Goal: Task Accomplishment & Management: Manage account settings

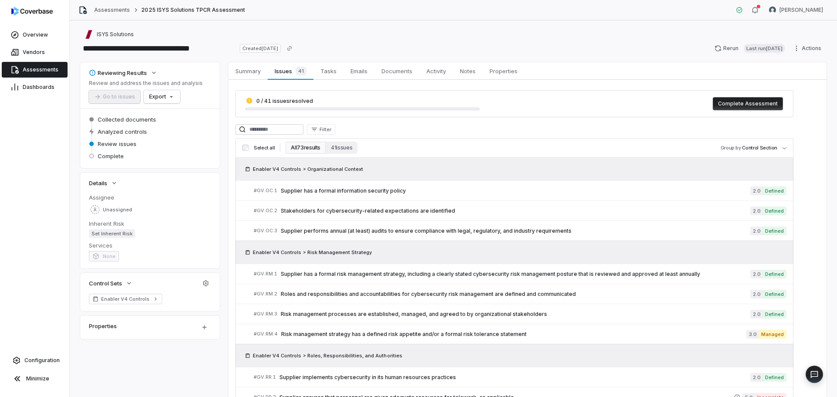
click at [55, 77] on link "Assessments" at bounding box center [35, 70] width 66 height 16
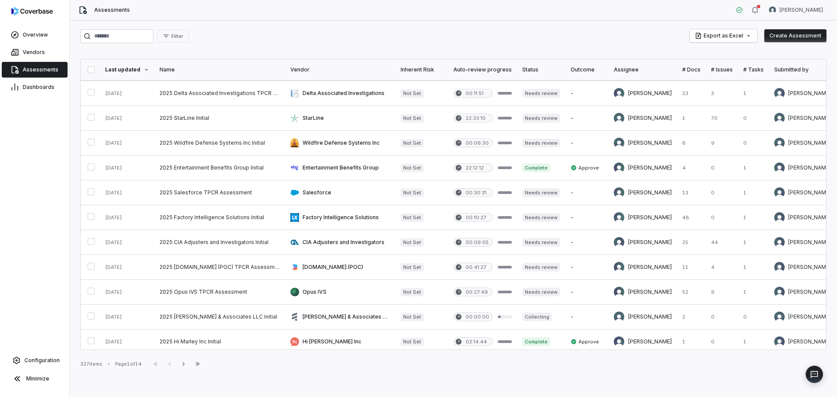
scroll to position [356, 0]
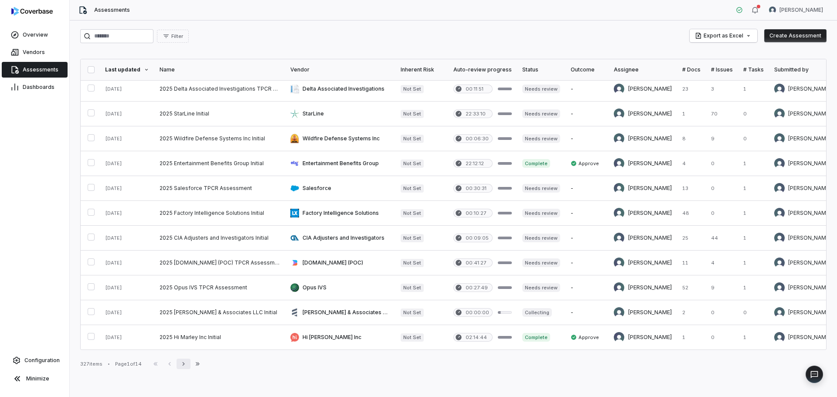
click at [184, 362] on icon "button" at bounding box center [183, 363] width 2 height 3
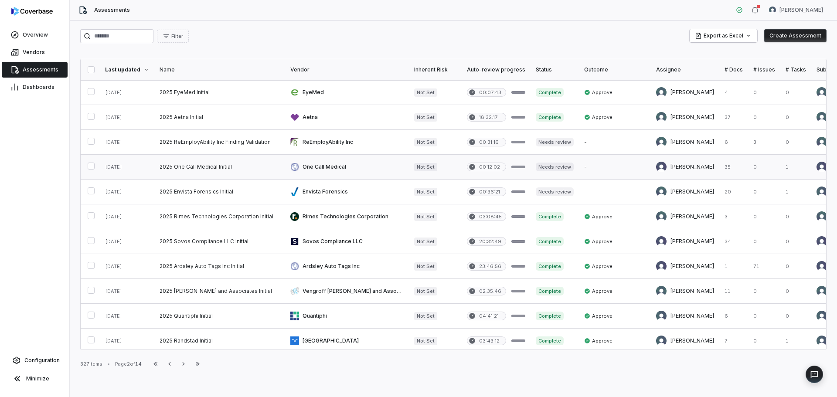
click at [197, 164] on link at bounding box center [219, 167] width 131 height 24
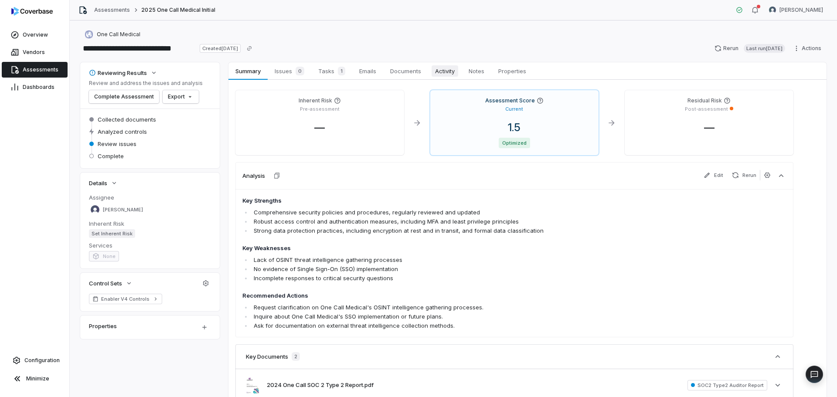
click at [447, 72] on span "Activity" at bounding box center [444, 70] width 27 height 11
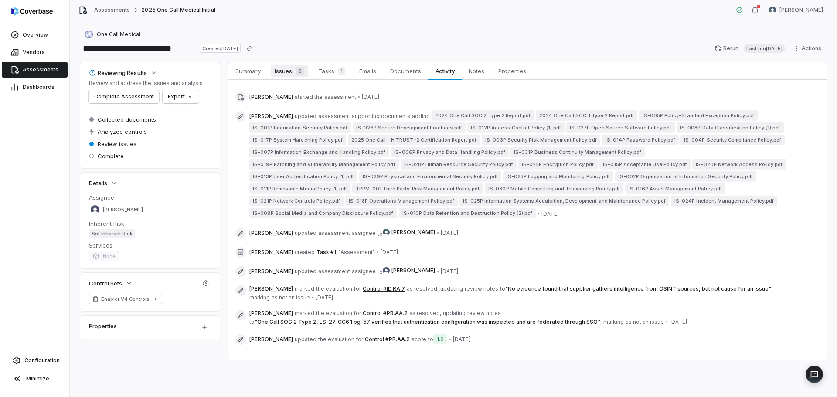
click at [288, 75] on span "Issues 0" at bounding box center [289, 71] width 37 height 12
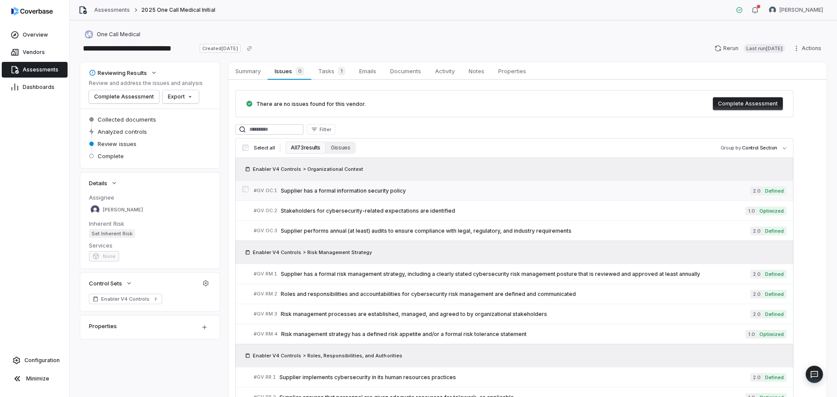
click at [387, 186] on div "# GV.OC.1 Supplier has a formal information security policy" at bounding box center [502, 190] width 496 height 9
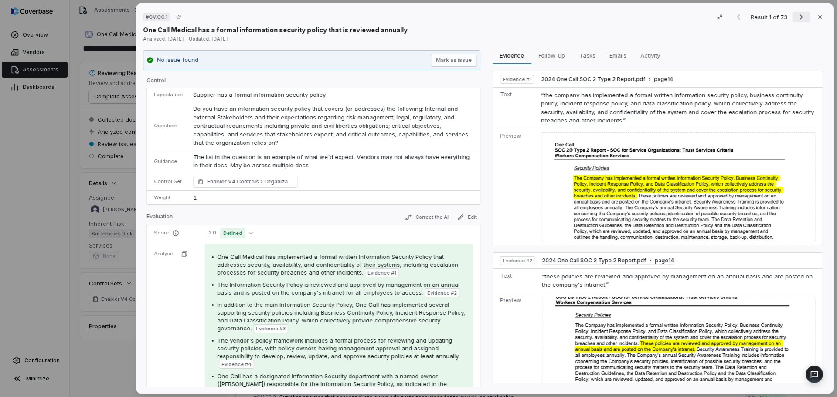
click at [792, 14] on button "Next result" at bounding box center [800, 17] width 17 height 10
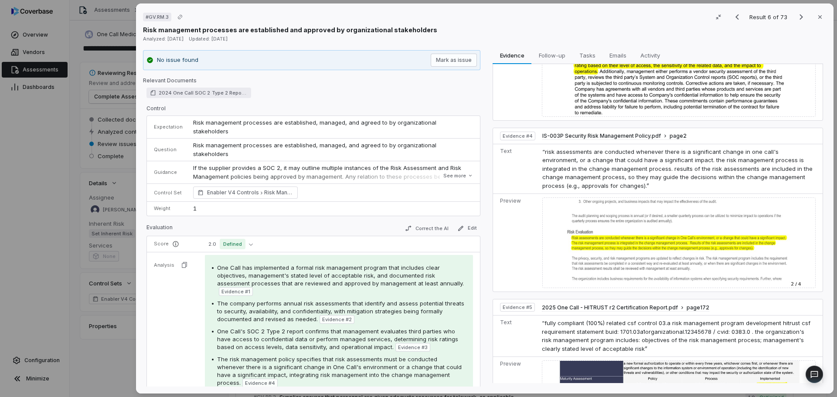
scroll to position [530, 0]
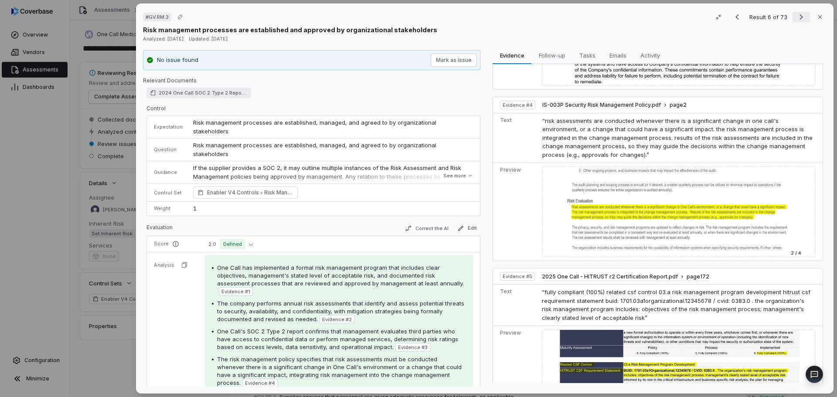
click at [796, 16] on icon "Next result" at bounding box center [801, 17] width 10 height 10
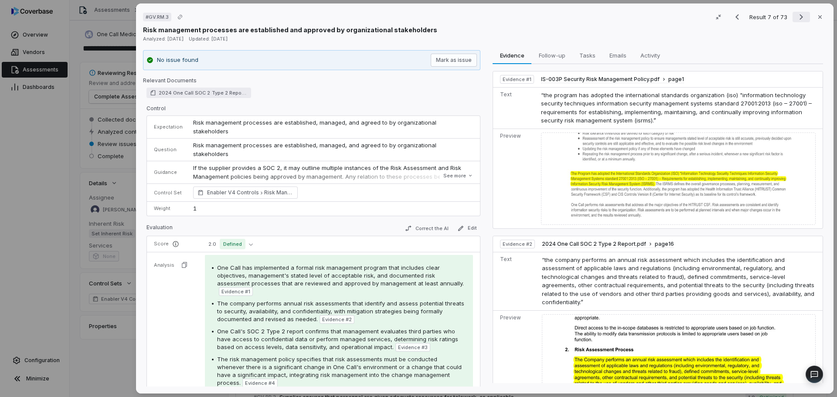
click at [796, 16] on icon "Next result" at bounding box center [801, 17] width 10 height 10
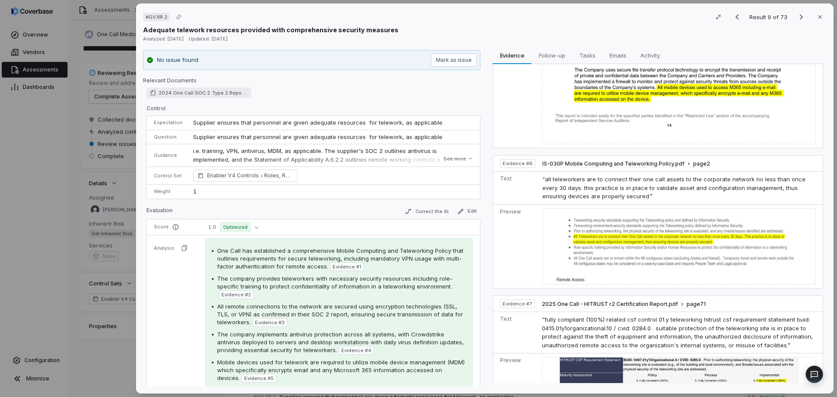
scroll to position [735, 0]
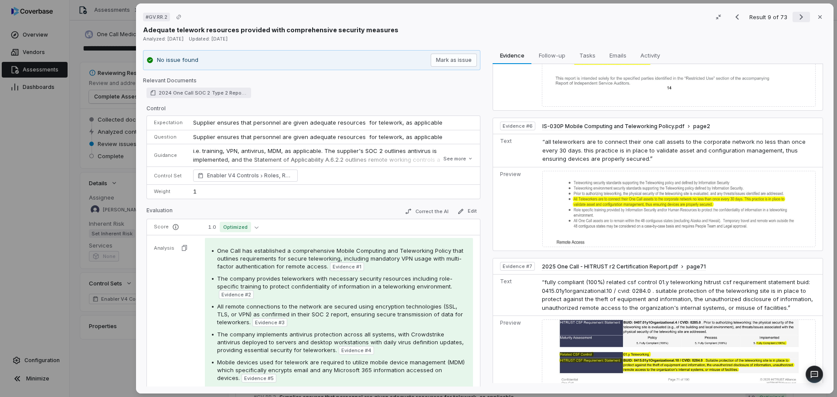
click at [797, 17] on icon "Next result" at bounding box center [801, 17] width 10 height 10
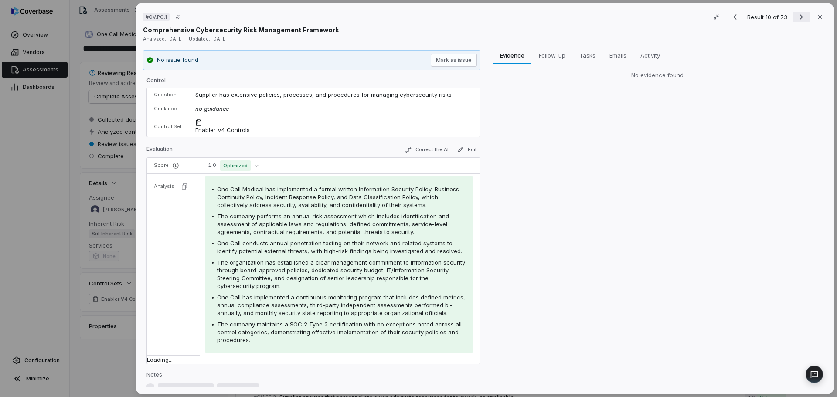
click at [797, 17] on icon "Next result" at bounding box center [801, 17] width 10 height 10
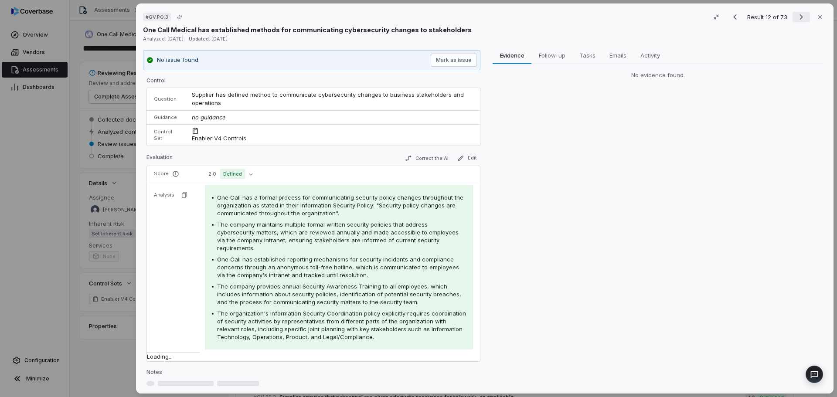
click at [797, 17] on icon "Next result" at bounding box center [801, 17] width 10 height 10
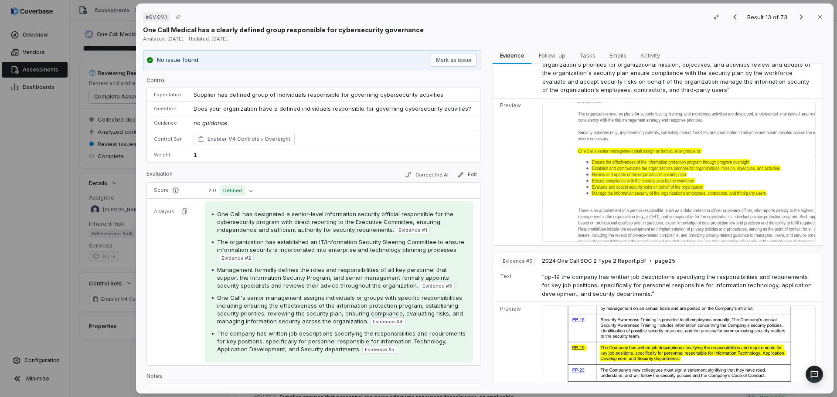
scroll to position [573, 0]
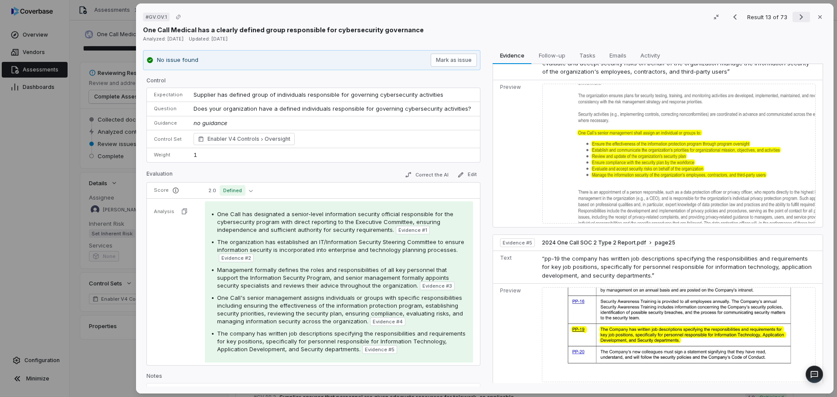
click at [792, 19] on button "Next result" at bounding box center [800, 17] width 17 height 10
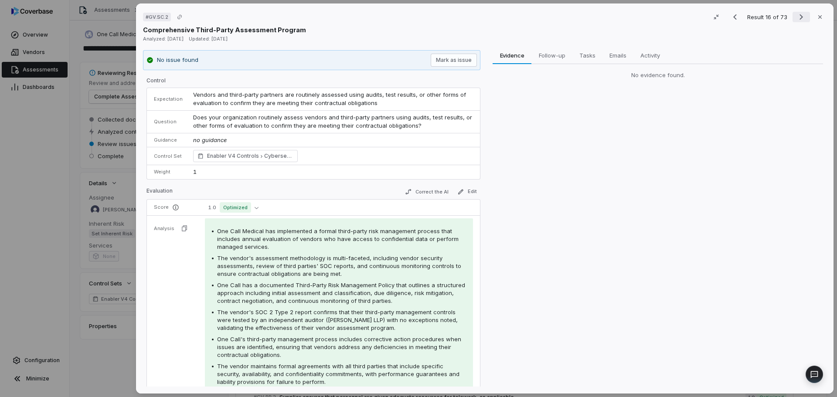
click at [792, 17] on button "Next result" at bounding box center [800, 17] width 17 height 10
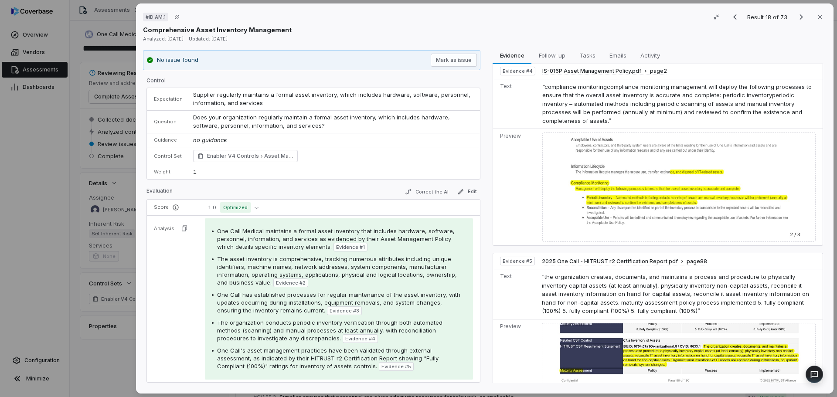
scroll to position [592, 0]
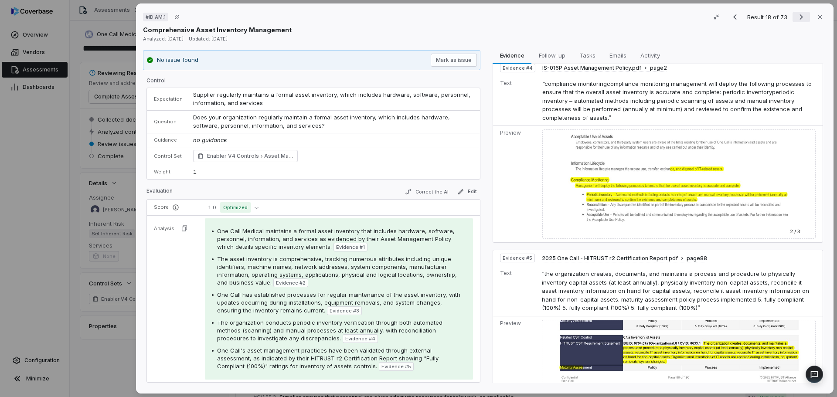
click at [798, 16] on icon "Next result" at bounding box center [801, 17] width 10 height 10
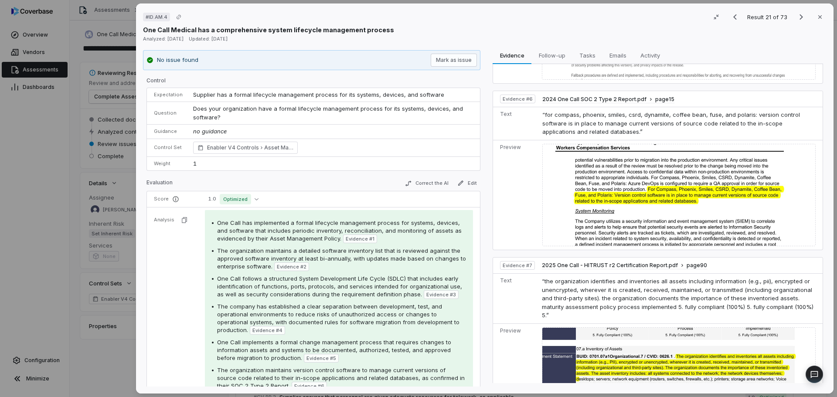
scroll to position [876, 0]
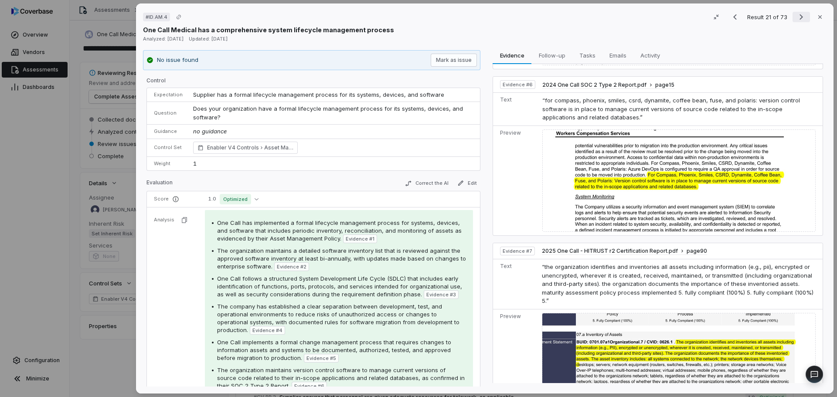
click at [798, 16] on icon "Next result" at bounding box center [801, 17] width 10 height 10
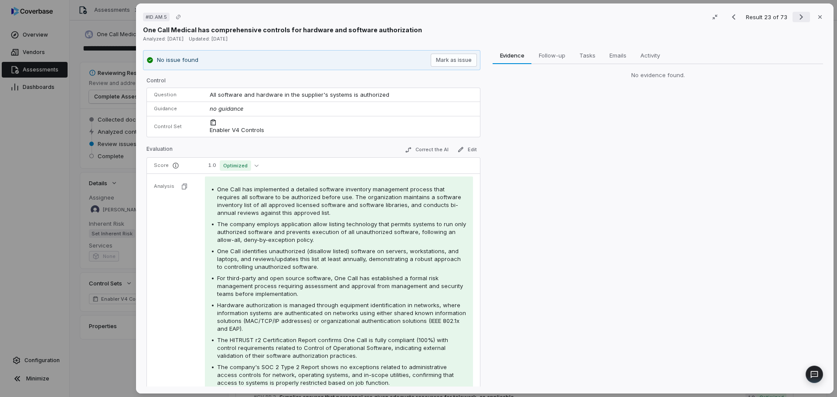
click at [798, 16] on icon "Next result" at bounding box center [801, 17] width 10 height 10
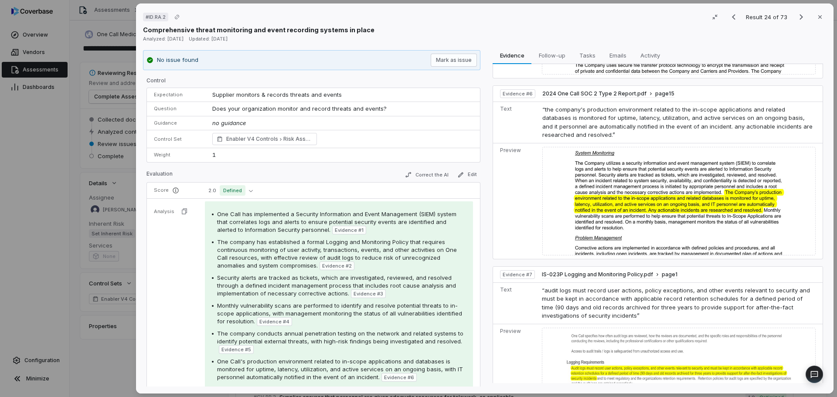
scroll to position [868, 0]
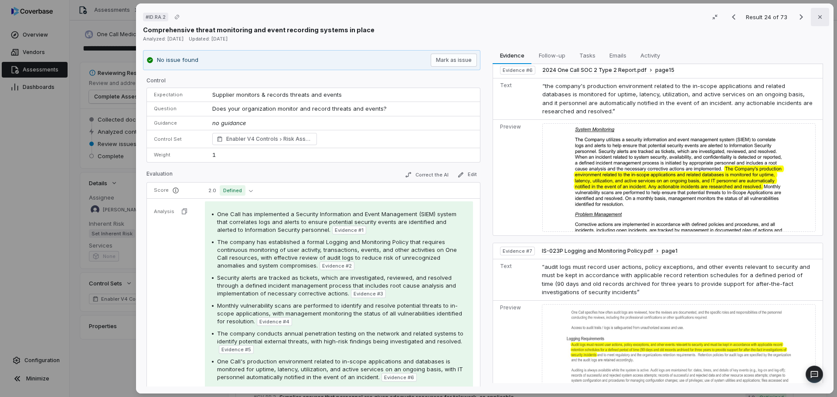
click at [816, 15] on icon "button" at bounding box center [819, 17] width 7 height 7
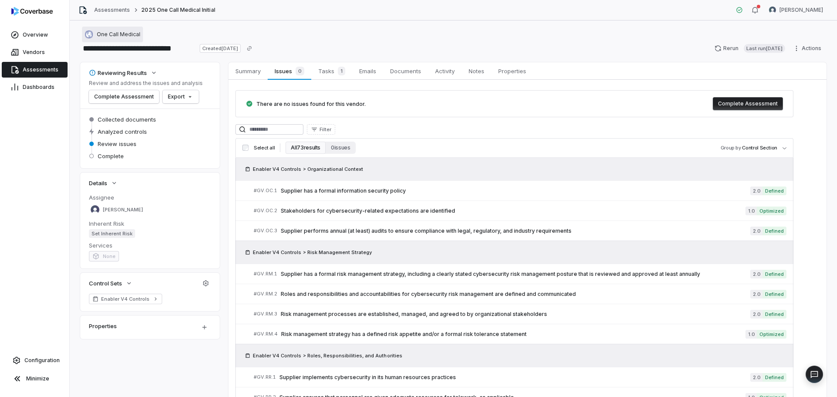
click at [102, 29] on button "One Call Medical" at bounding box center [112, 35] width 61 height 16
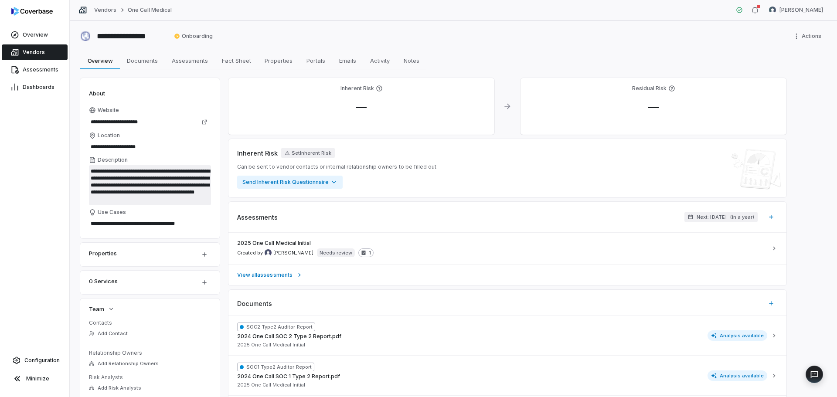
click at [139, 189] on textarea "**********" at bounding box center [150, 185] width 122 height 40
type textarea "*"
